Goal: Task Accomplishment & Management: Use online tool/utility

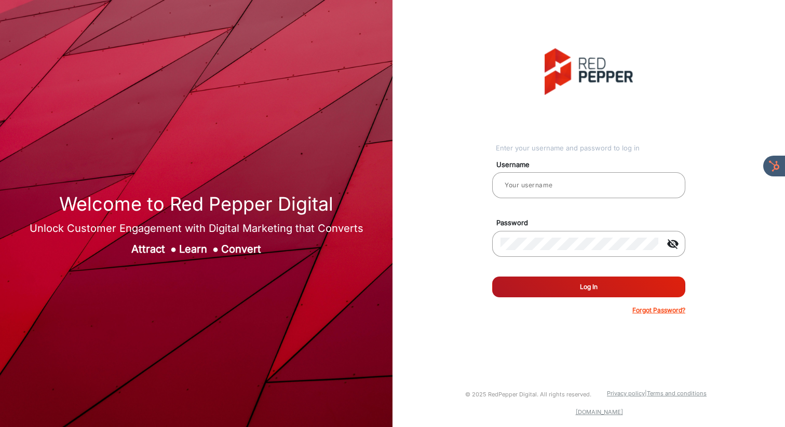
click at [539, 184] on input "email" at bounding box center [588, 185] width 176 height 12
type input "[PERSON_NAME]"
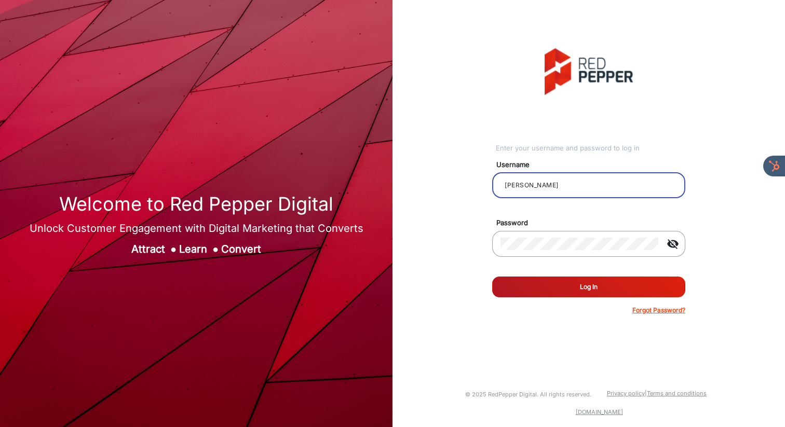
click at [571, 287] on button "Log In" at bounding box center [588, 287] width 193 height 21
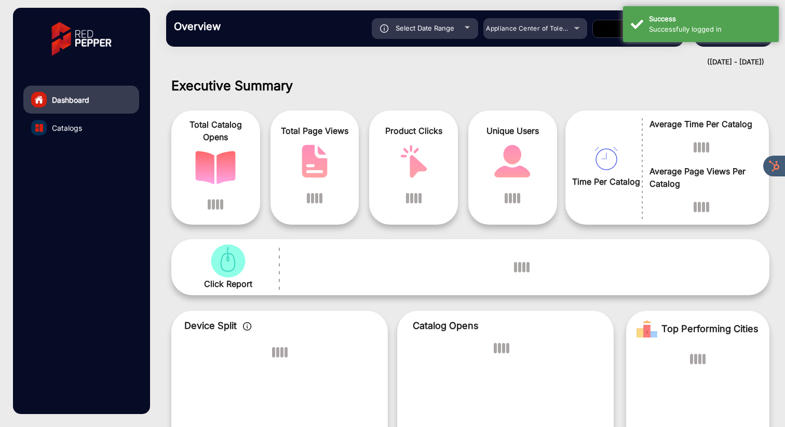
scroll to position [8, 0]
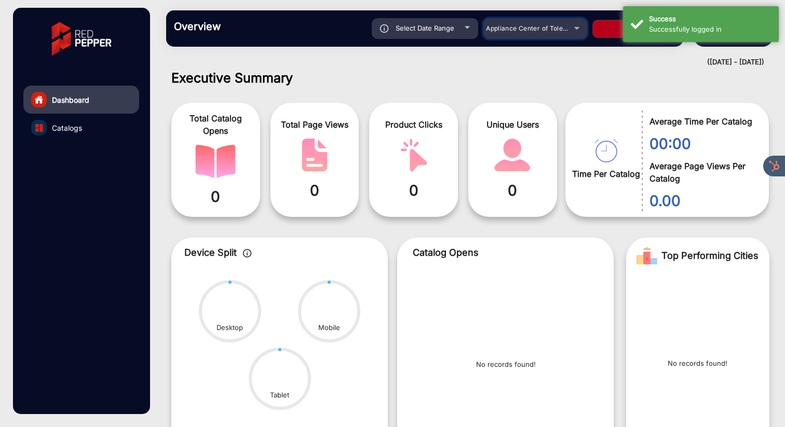
click at [532, 29] on span "Appliance Center of Toledo, Inc." at bounding box center [535, 28] width 99 height 8
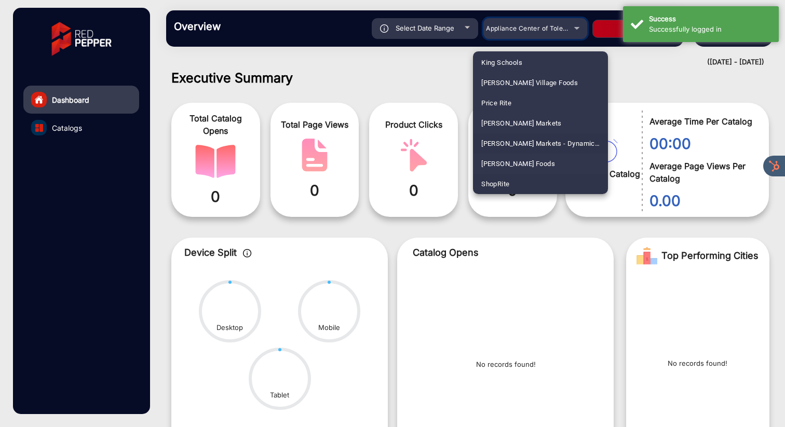
scroll to position [497, 0]
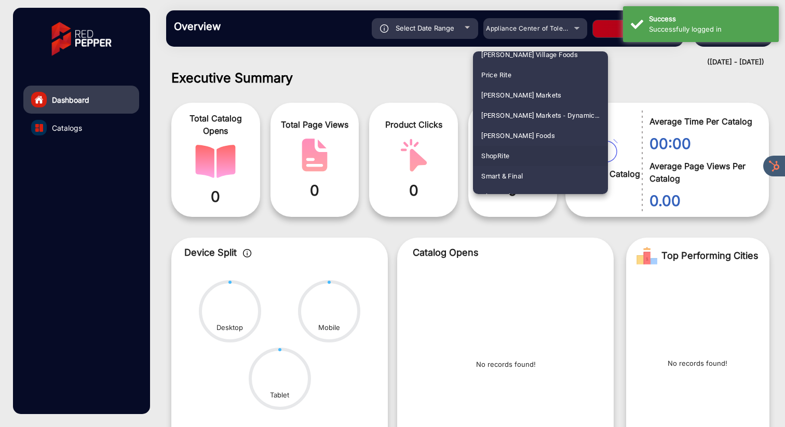
click at [504, 153] on span "ShopRite" at bounding box center [495, 156] width 28 height 20
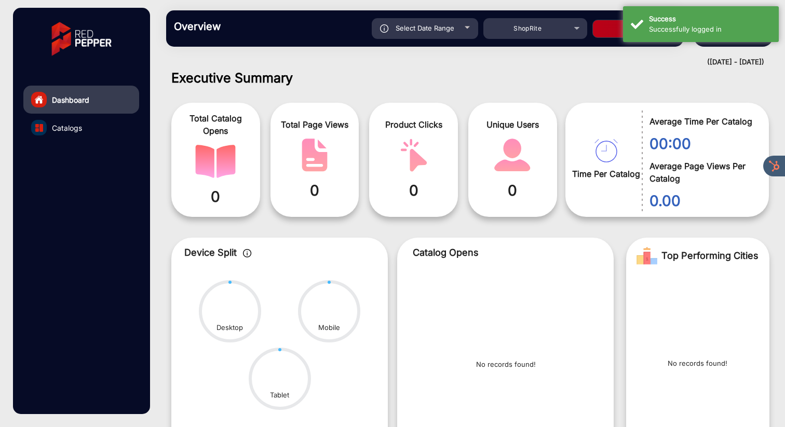
click at [608, 28] on button "Apply" at bounding box center [633, 29] width 83 height 18
type input "[DATE]"
